Goal: Task Accomplishment & Management: Use online tool/utility

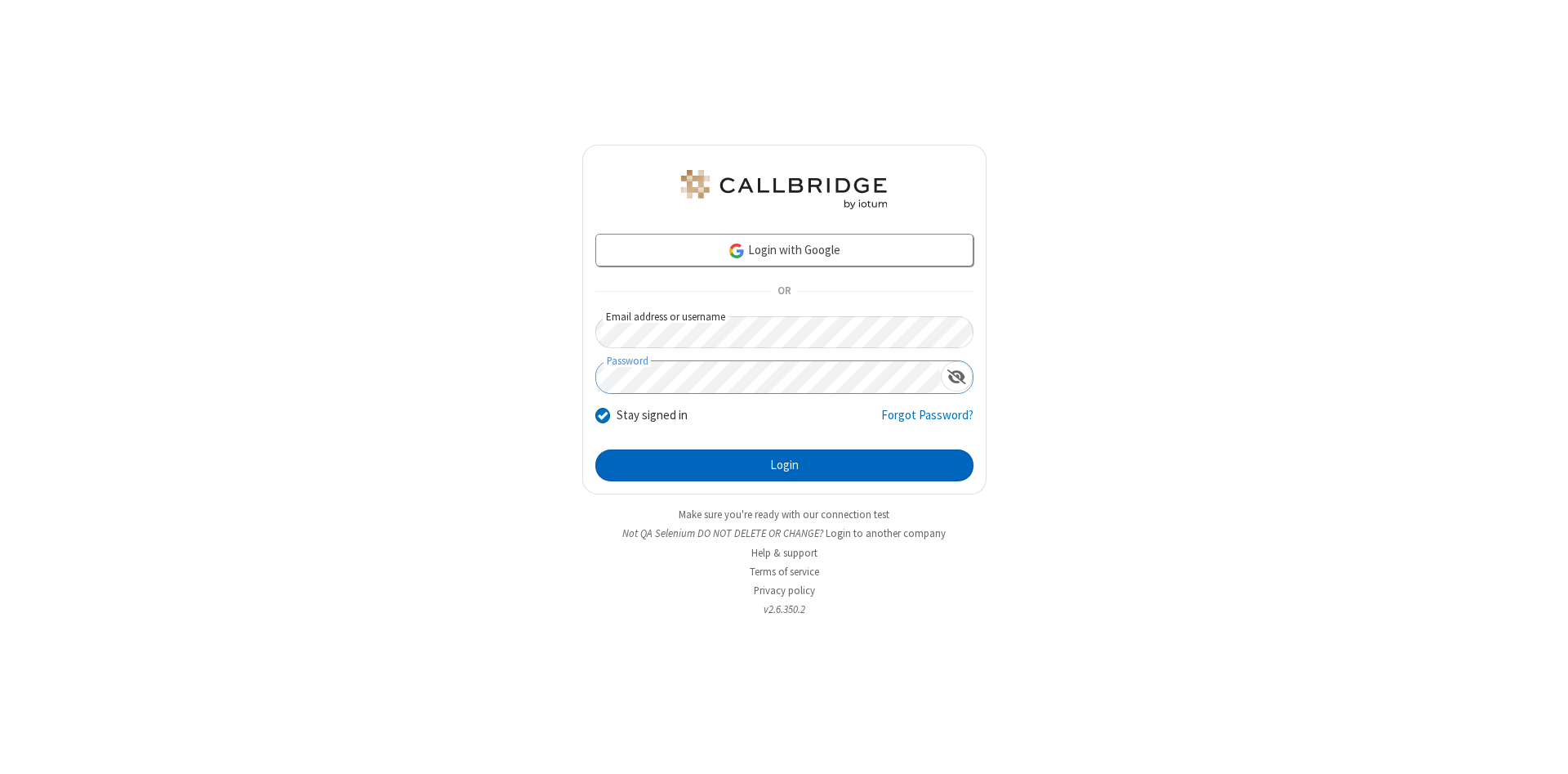
click at [784, 466] on button "Login" at bounding box center [784, 466] width 378 height 32
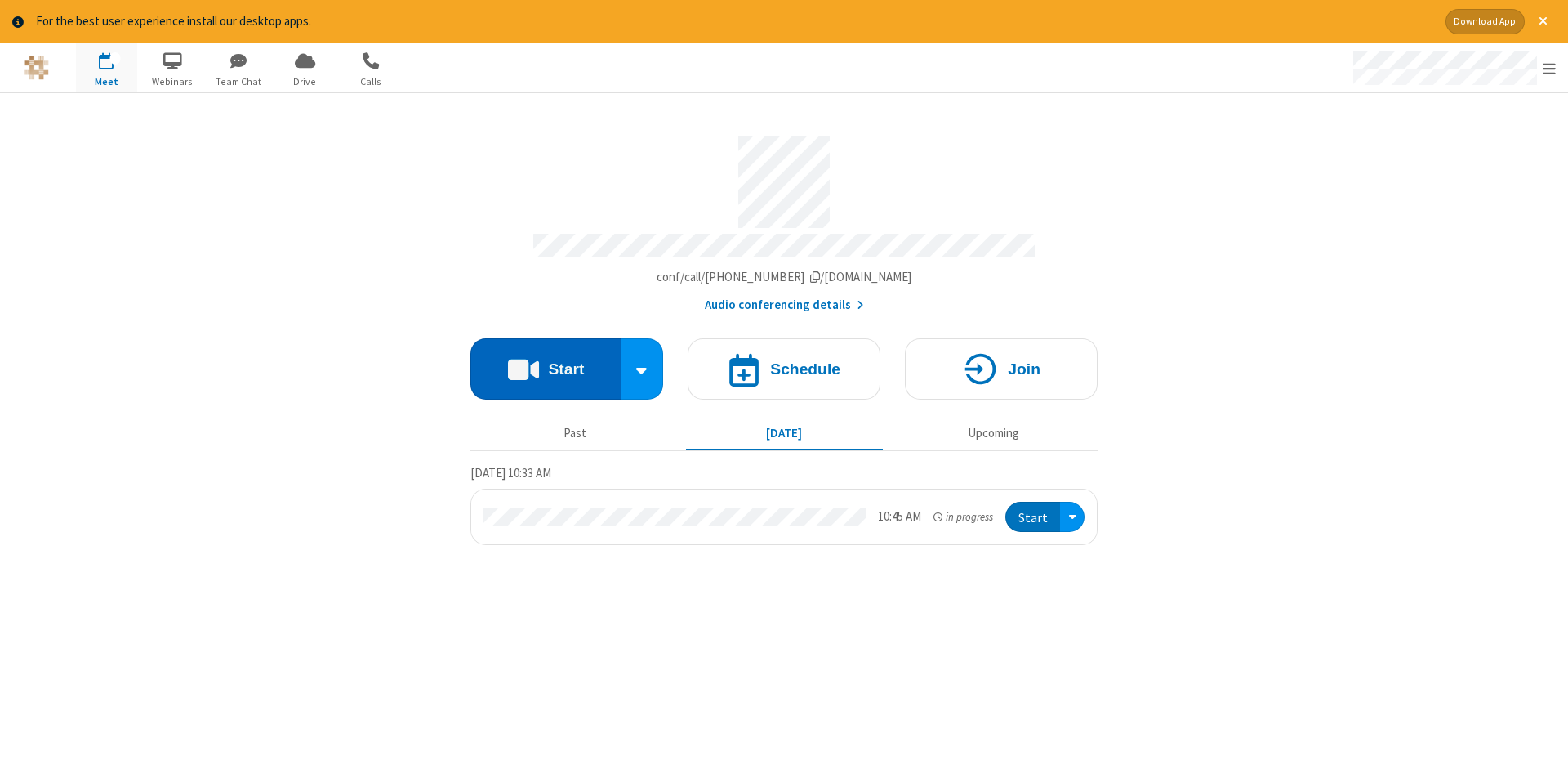
click at [545, 363] on button "Start" at bounding box center [546, 369] width 151 height 61
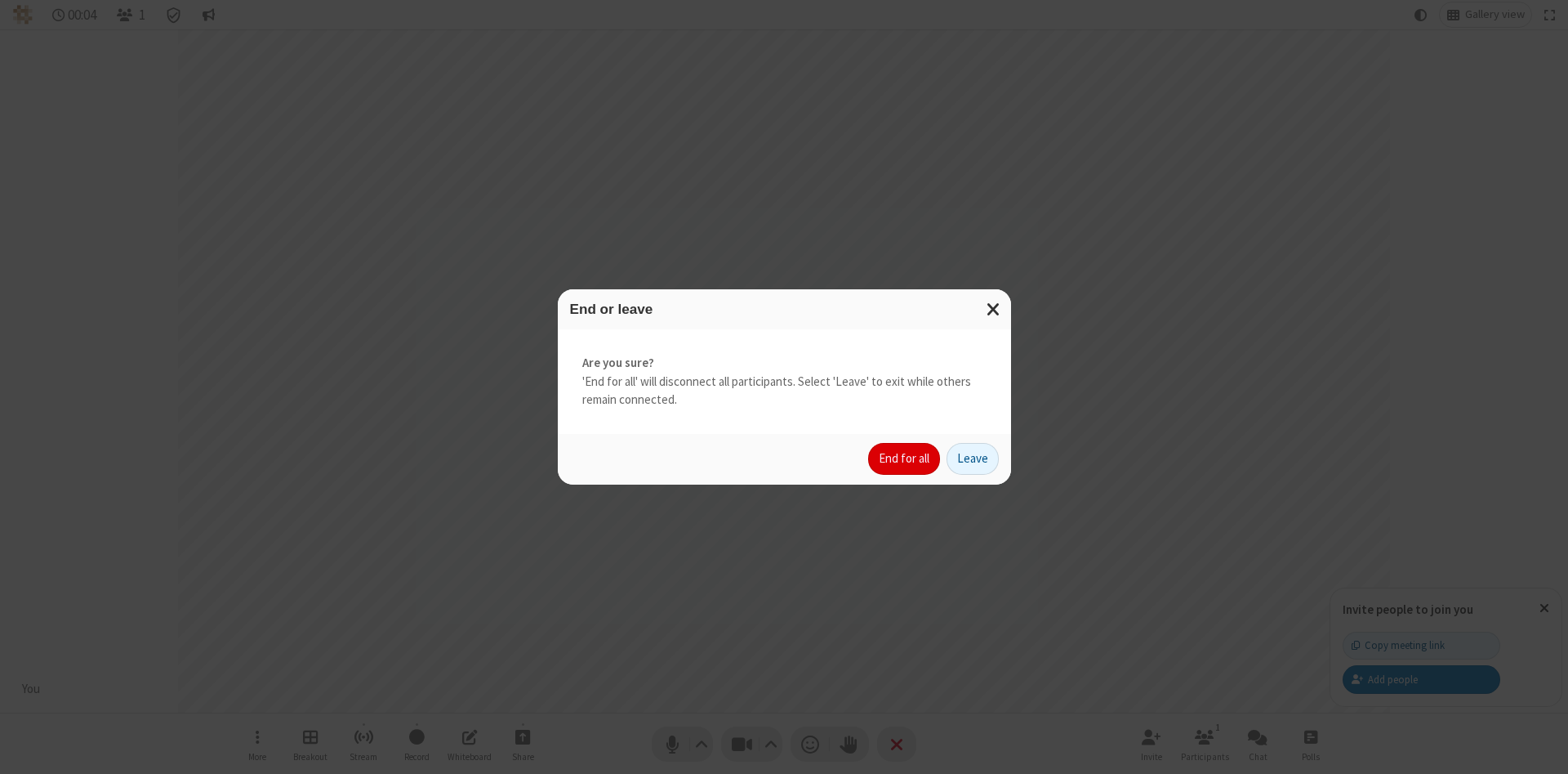
click at [905, 458] on button "End for all" at bounding box center [904, 459] width 72 height 32
